Goal: Find specific page/section: Find specific page/section

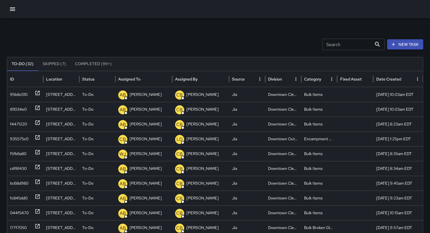
click at [183, 45] on input "Search" at bounding box center [346, 44] width 49 height 11
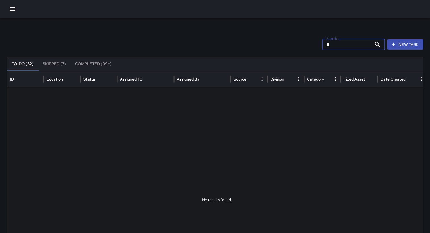
type input "*"
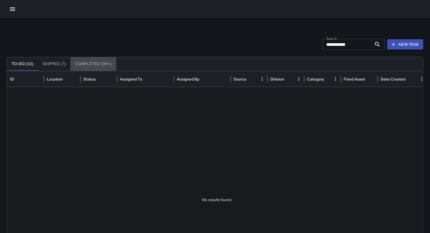
click at [92, 62] on button "Completed (99+)" at bounding box center [93, 64] width 46 height 14
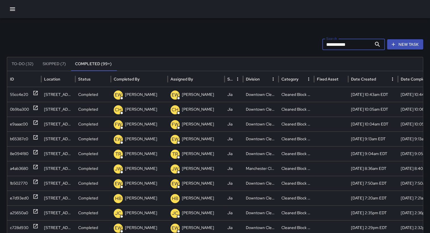
click at [183, 47] on input "**********" at bounding box center [346, 44] width 49 height 11
type input "*"
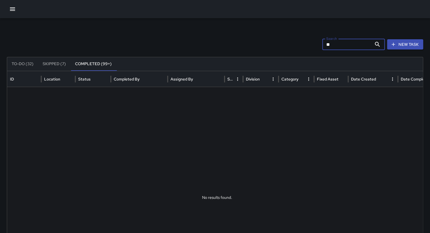
type input "*"
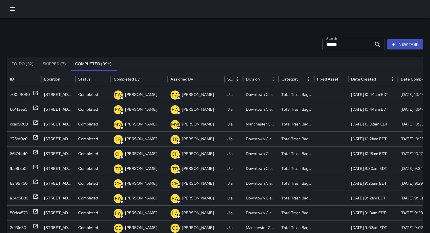
click at [183, 60] on div "To-Do (32) Skipped (7) Completed (99+)" at bounding box center [215, 64] width 416 height 14
click at [183, 46] on input "*****" at bounding box center [346, 44] width 49 height 11
type input "*"
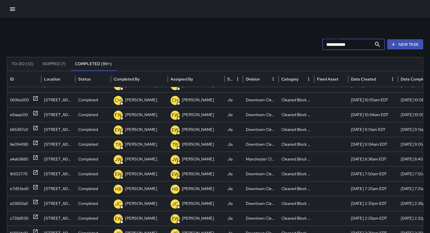
scroll to position [1, 0]
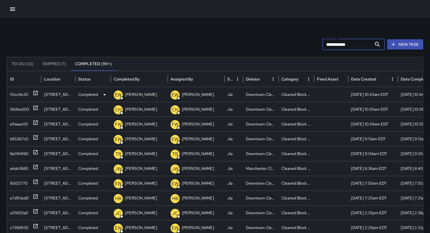
type input "**********"
click at [14, 93] on div "55cc4e20" at bounding box center [19, 94] width 18 height 14
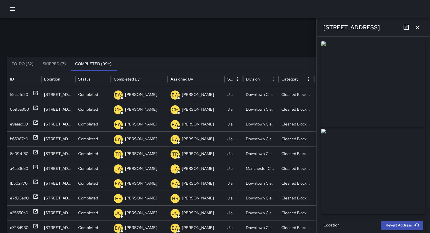
type input "**********"
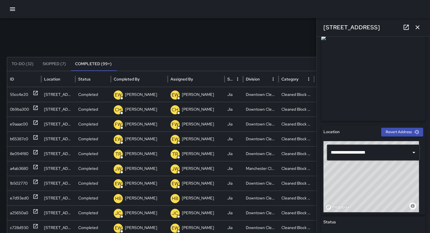
scroll to position [0, 0]
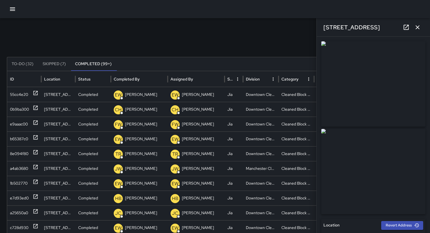
click at [183, 30] on div "**********" at bounding box center [215, 179] width 430 height 322
click at [183, 26] on icon "button" at bounding box center [417, 27] width 7 height 7
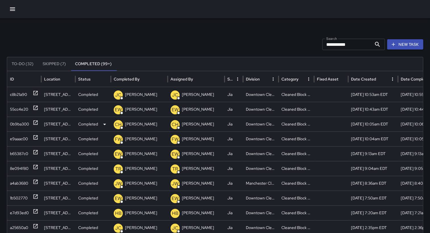
click at [25, 105] on div "0b9ba300" at bounding box center [19, 124] width 19 height 14
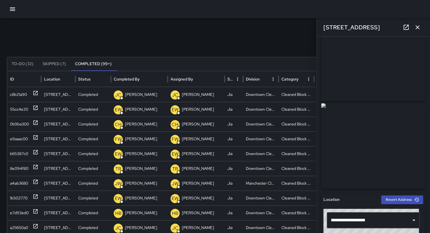
scroll to position [18, 0]
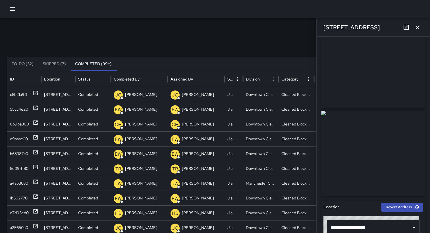
click at [183, 39] on div "**********" at bounding box center [215, 44] width 416 height 11
click at [183, 28] on icon "button" at bounding box center [417, 27] width 4 height 4
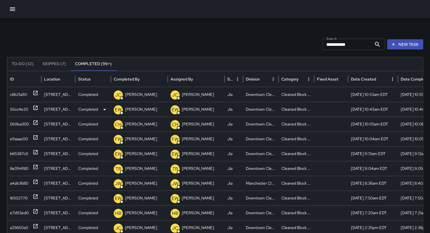
click at [19, 105] on div "55cc4e20" at bounding box center [19, 109] width 18 height 14
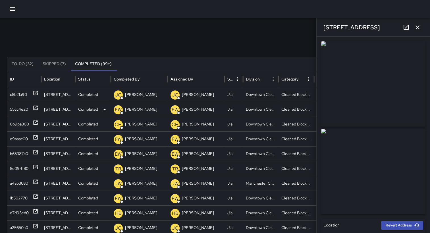
type input "**********"
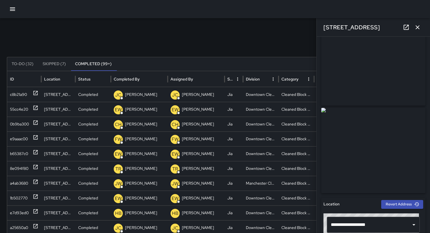
scroll to position [11, 0]
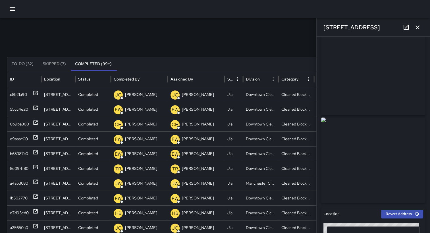
click at [183, 27] on icon "button" at bounding box center [417, 27] width 7 height 7
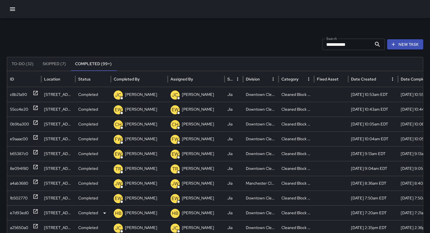
click at [17, 105] on div "e7d93ed0" at bounding box center [19, 212] width 19 height 14
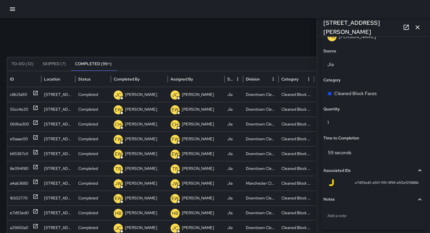
scroll to position [402, 0]
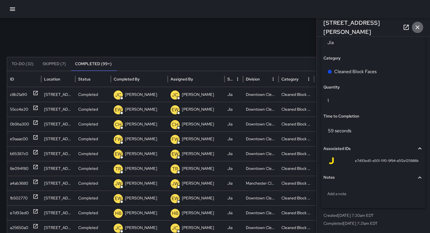
click at [183, 28] on icon "button" at bounding box center [417, 27] width 7 height 7
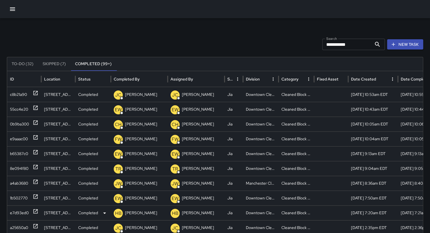
click at [18, 105] on div "e7d93ed0" at bounding box center [19, 212] width 19 height 14
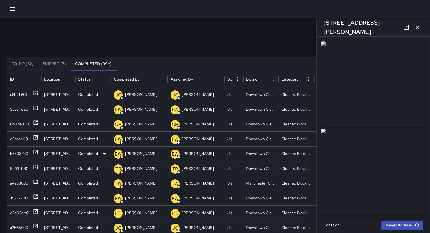
type input "**********"
drag, startPoint x: 427, startPoint y: 94, endPoint x: 425, endPoint y: 150, distance: 56.0
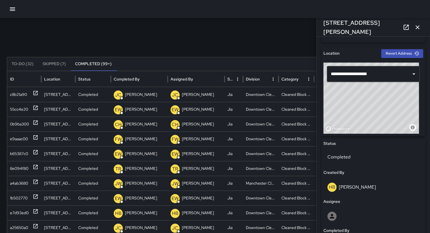
scroll to position [343, 0]
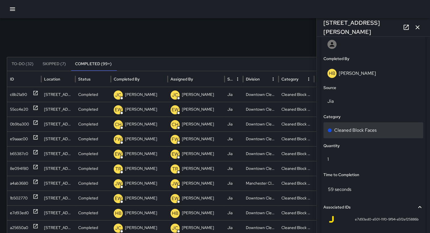
drag, startPoint x: 347, startPoint y: 131, endPoint x: 332, endPoint y: 132, distance: 14.8
click at [183, 105] on div "Cleaned Block Faces" at bounding box center [373, 130] width 92 height 7
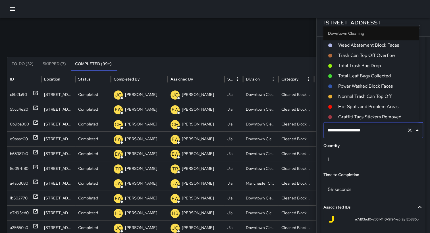
scroll to position [9, 0]
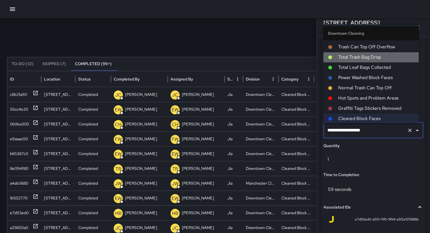
click at [183, 54] on span "Total Trash Bag Drop" at bounding box center [376, 57] width 76 height 7
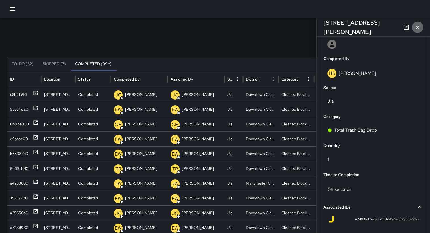
click at [183, 27] on icon "button" at bounding box center [417, 27] width 4 height 4
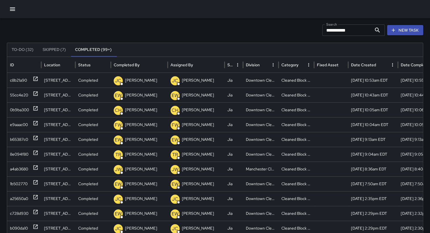
scroll to position [0, 0]
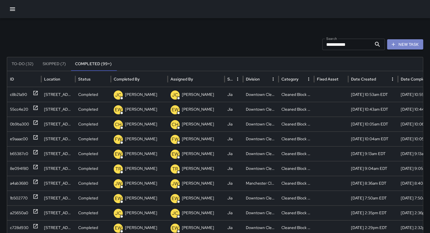
click at [183, 43] on button "New Task" at bounding box center [405, 44] width 36 height 11
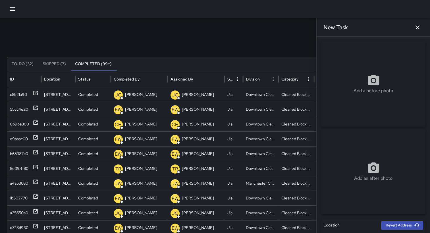
click at [183, 63] on div "Add a before photo" at bounding box center [373, 83] width 104 height 85
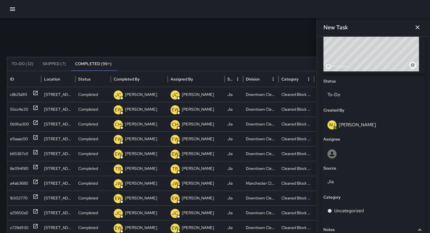
scroll to position [239, 0]
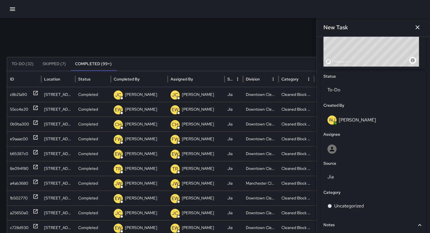
click at [183, 105] on p "[PERSON_NAME]" at bounding box center [357, 120] width 37 height 6
click at [183, 27] on icon "button" at bounding box center [417, 27] width 7 height 7
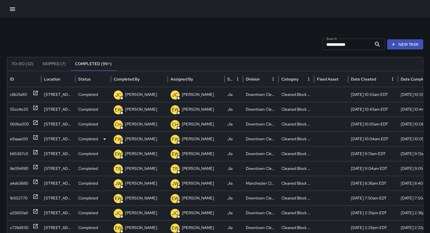
click at [18, 105] on div "e9aaac00" at bounding box center [19, 139] width 18 height 14
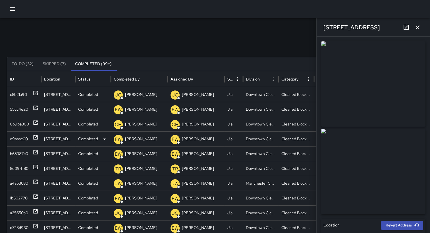
type input "**********"
click at [18, 105] on div "e9aaac00" at bounding box center [19, 139] width 18 height 14
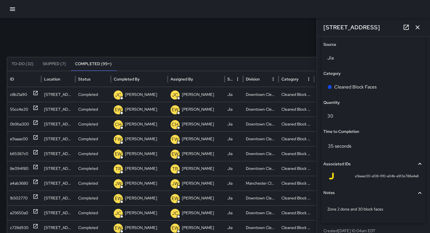
scroll to position [389, 0]
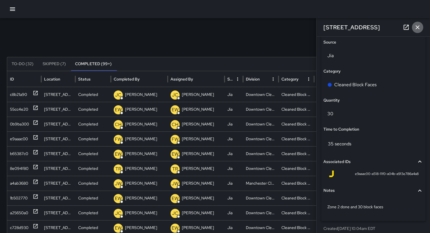
click at [183, 26] on icon "button" at bounding box center [417, 27] width 7 height 7
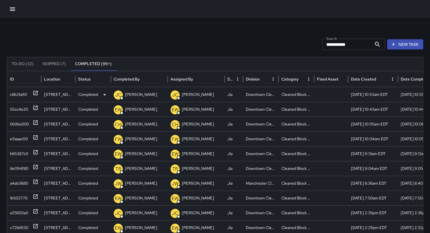
scroll to position [108, 0]
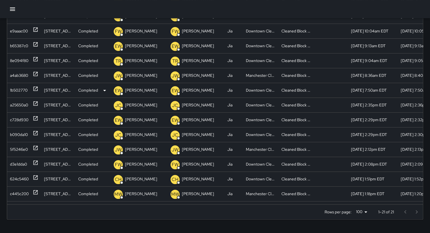
click at [22, 89] on div "1b502770" at bounding box center [19, 90] width 18 height 14
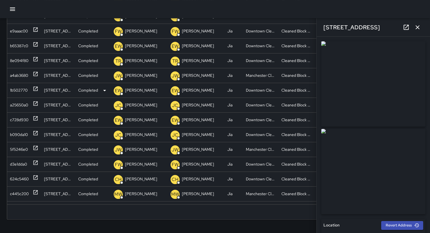
type input "**********"
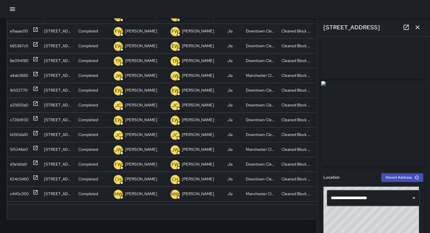
scroll to position [46, 0]
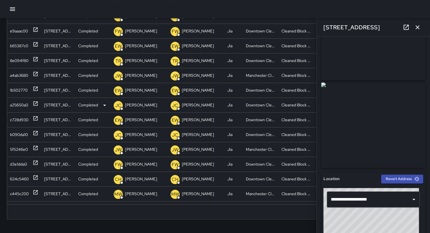
click at [14, 105] on div "a25650a0" at bounding box center [19, 105] width 18 height 14
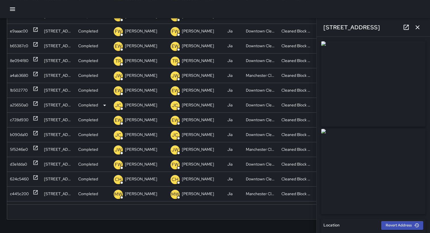
type input "**********"
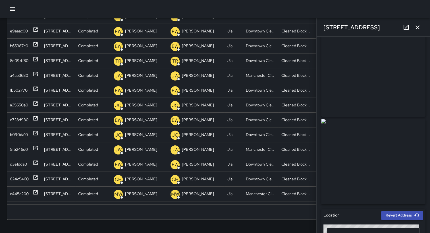
scroll to position [0, 0]
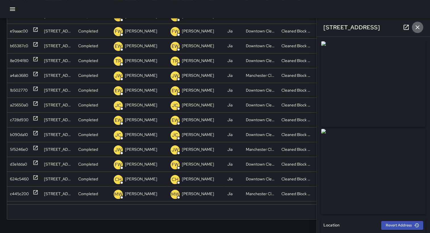
click at [183, 25] on icon "button" at bounding box center [417, 27] width 7 height 7
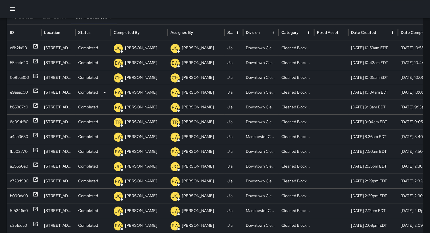
scroll to position [46, 0]
click at [17, 48] on div "c8b21a90" at bounding box center [18, 48] width 17 height 14
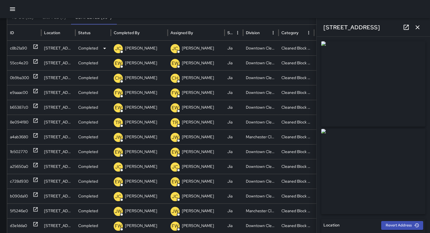
type input "**********"
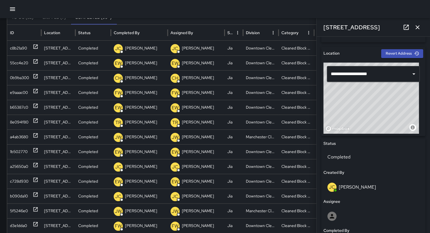
drag, startPoint x: 425, startPoint y: 163, endPoint x: 414, endPoint y: 193, distance: 31.5
click at [183, 105] on div "[PERSON_NAME] [PERSON_NAME]" at bounding box center [373, 187] width 100 height 18
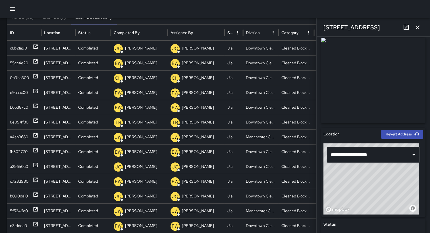
scroll to position [0, 0]
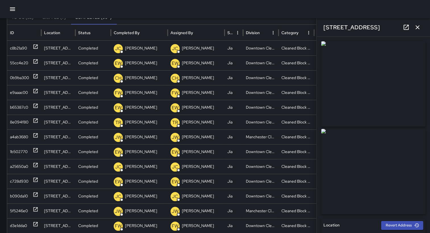
click at [183, 26] on icon "button" at bounding box center [417, 27] width 4 height 4
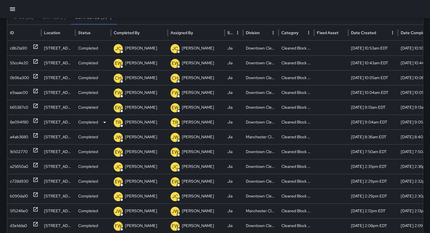
click at [18, 105] on div "8e094f80" at bounding box center [19, 122] width 18 height 14
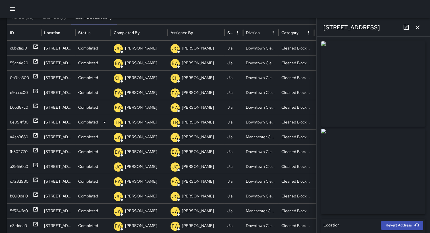
type input "**********"
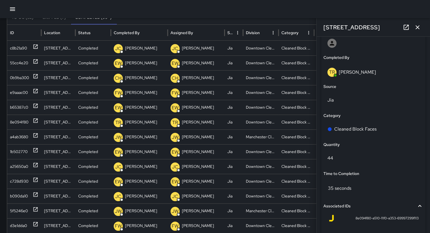
scroll to position [347, 0]
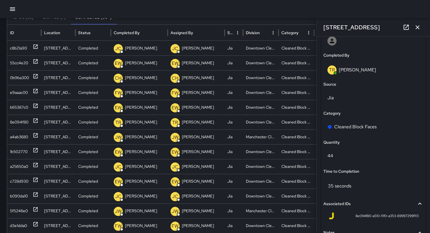
click at [183, 29] on icon "button" at bounding box center [417, 27] width 7 height 7
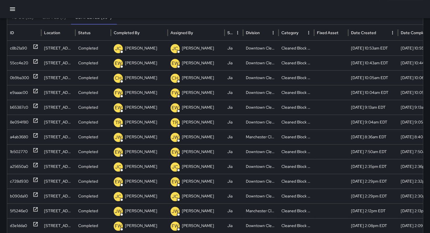
drag, startPoint x: 425, startPoint y: 122, endPoint x: 185, endPoint y: 11, distance: 265.4
click at [183, 11] on div at bounding box center [215, 9] width 430 height 18
click at [18, 49] on div "c8b21a90" at bounding box center [18, 48] width 17 height 14
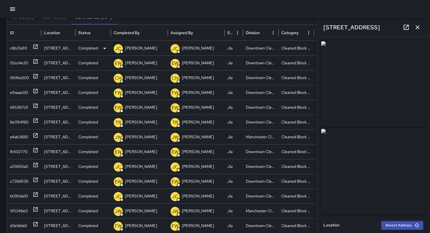
type input "**********"
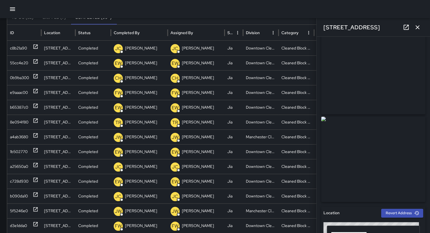
scroll to position [0, 0]
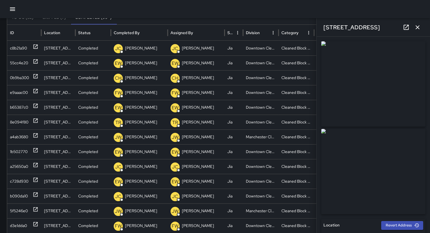
click at [183, 27] on icon "button" at bounding box center [417, 27] width 7 height 7
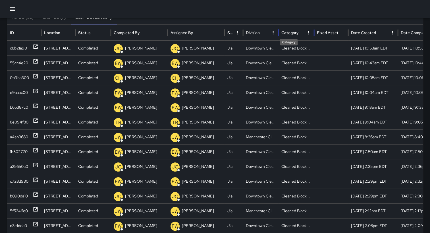
click at [183, 34] on div "Category" at bounding box center [289, 32] width 17 height 5
click at [183, 32] on icon "Sort" at bounding box center [300, 32] width 5 height 5
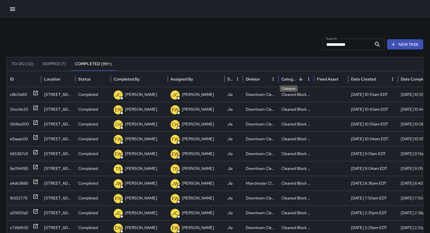
click at [183, 77] on div "Category" at bounding box center [288, 78] width 15 height 5
click at [183, 78] on icon "Sort" at bounding box center [302, 78] width 3 height 3
click at [25, 105] on div "8e094f80" at bounding box center [19, 168] width 18 height 14
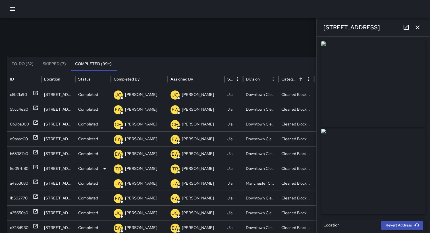
type input "**********"
click at [183, 27] on icon "button" at bounding box center [417, 27] width 7 height 7
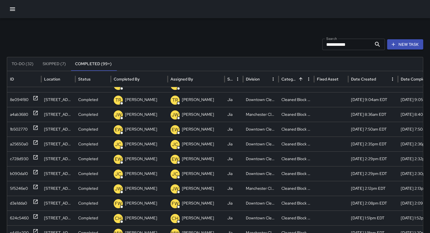
scroll to position [77, 0]
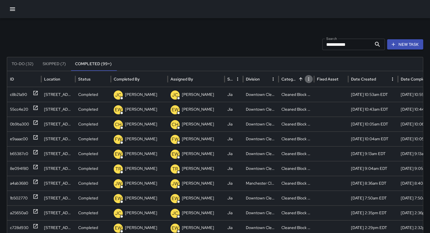
click at [183, 78] on button "Category column menu" at bounding box center [308, 79] width 8 height 8
click at [183, 76] on icon "Sort" at bounding box center [300, 78] width 5 height 5
click at [183, 79] on div "Division" at bounding box center [257, 79] width 23 height 16
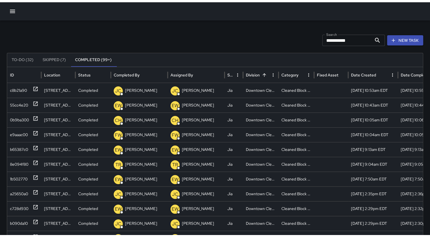
scroll to position [6, 0]
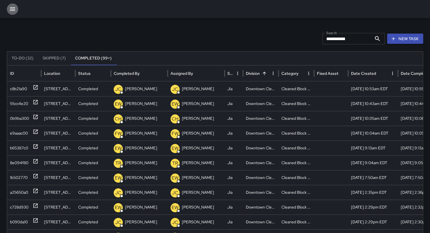
click at [12, 7] on icon "button" at bounding box center [12, 8] width 5 height 3
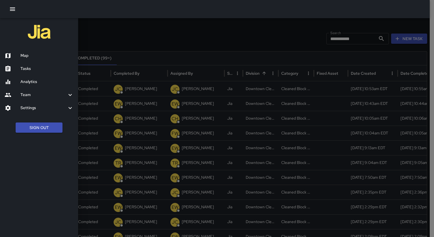
click at [27, 80] on h6 "Analytics" at bounding box center [46, 82] width 53 height 6
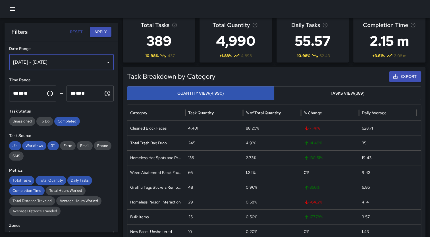
click at [103, 62] on div "[DATE] - [DATE]" at bounding box center [61, 62] width 105 height 16
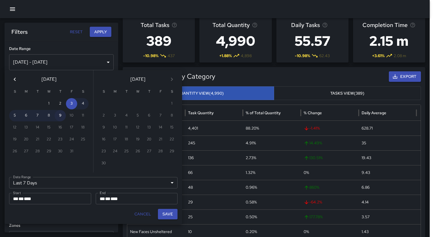
click at [60, 105] on button "9" at bounding box center [60, 115] width 11 height 11
type input "******"
type input "**********"
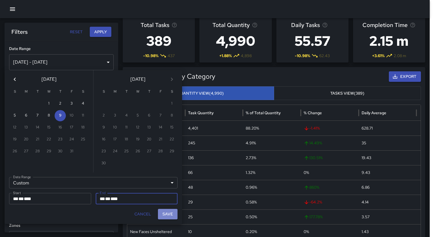
click at [174, 105] on button "Save" at bounding box center [168, 214] width 20 height 11
type input "**********"
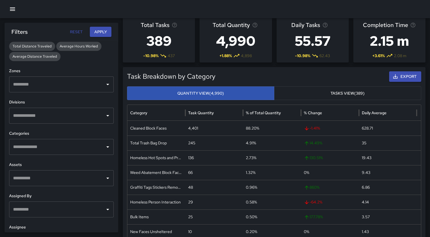
scroll to position [157, 0]
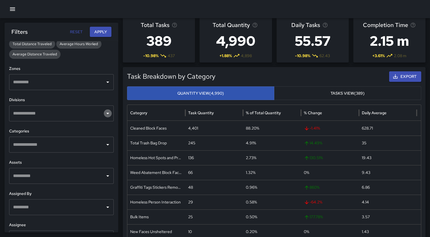
click at [105, 105] on icon "Open" at bounding box center [107, 113] width 7 height 7
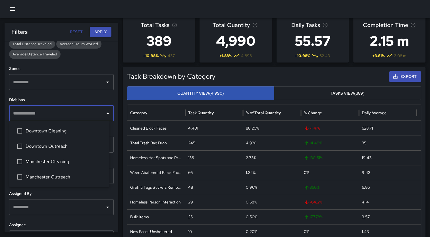
click at [67, 105] on span "Downtown Cleaning" at bounding box center [65, 131] width 79 height 7
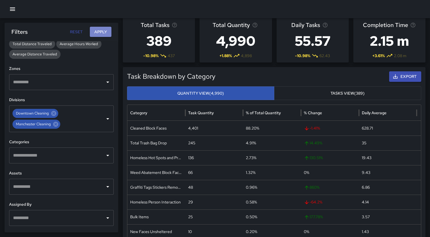
click at [105, 29] on button "Apply" at bounding box center [101, 32] width 22 height 11
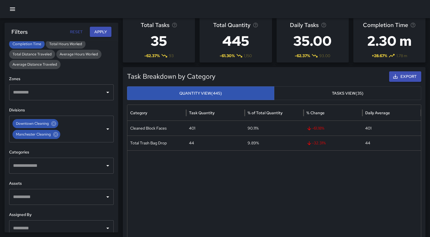
scroll to position [186, 0]
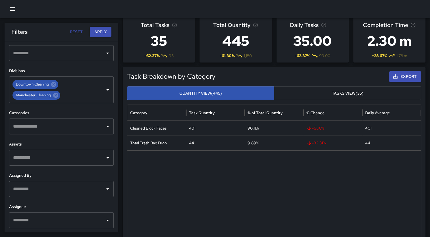
click at [95, 105] on input "text" at bounding box center [57, 126] width 91 height 11
click at [101, 30] on button "Apply" at bounding box center [101, 32] width 22 height 11
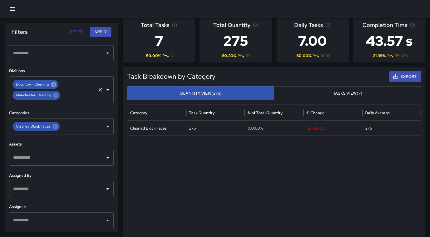
click at [53, 83] on icon at bounding box center [53, 84] width 5 height 5
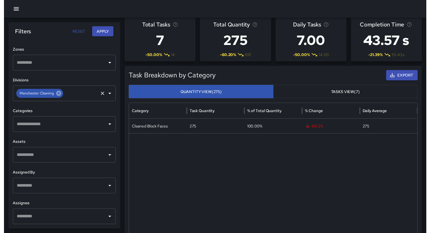
scroll to position [175, 0]
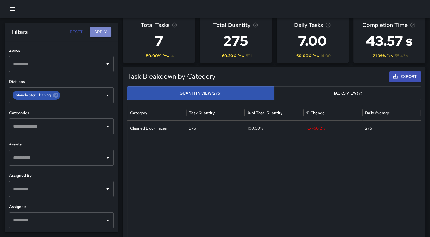
click at [104, 30] on button "Apply" at bounding box center [101, 32] width 22 height 11
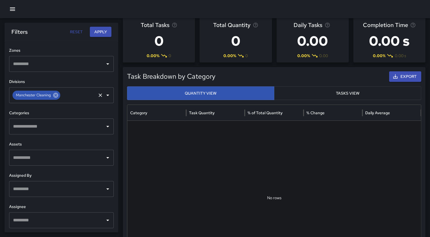
click at [55, 95] on icon at bounding box center [56, 95] width 6 height 6
click at [13, 7] on icon "button" at bounding box center [12, 9] width 7 height 7
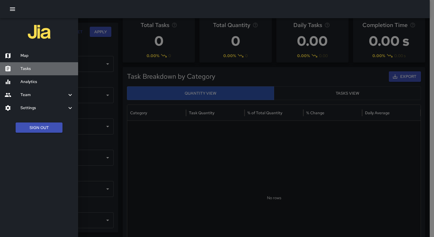
click at [26, 68] on h6 "Tasks" at bounding box center [46, 69] width 53 height 6
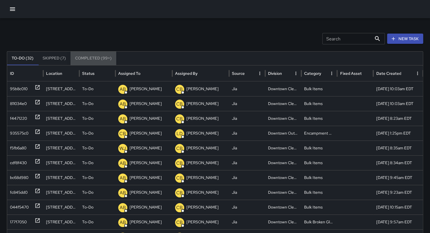
click at [93, 58] on button "Completed (99+)" at bounding box center [93, 58] width 46 height 14
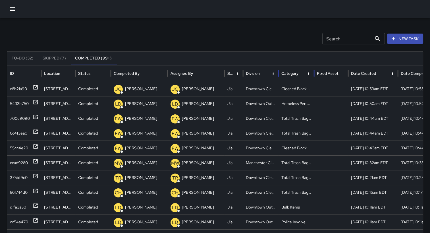
click at [183, 76] on div "Category" at bounding box center [292, 73] width 23 height 16
click at [183, 74] on icon "Sort" at bounding box center [302, 73] width 5 height 5
click at [183, 72] on icon "Sort" at bounding box center [300, 73] width 5 height 5
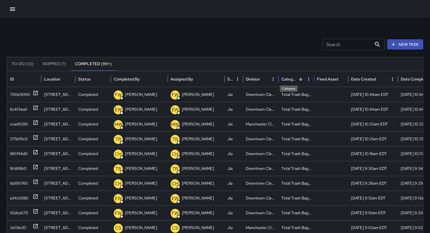
click at [183, 76] on div "Category" at bounding box center [288, 78] width 15 height 5
drag, startPoint x: 302, startPoint y: 79, endPoint x: 294, endPoint y: 79, distance: 8.0
click at [183, 79] on div "Category" at bounding box center [289, 78] width 17 height 5
